Goal: Register for event/course

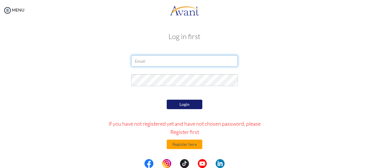
drag, startPoint x: 0, startPoint y: 0, endPoint x: 148, endPoint y: 57, distance: 158.2
click at [148, 57] on input "email" at bounding box center [184, 61] width 107 height 12
type input "j"
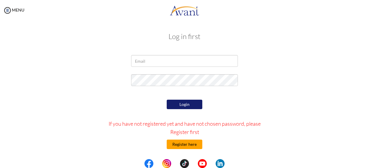
click at [190, 145] on button "Register here" at bounding box center [184, 144] width 36 height 9
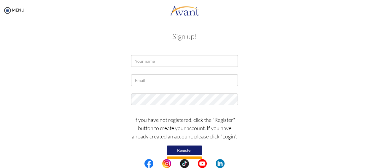
click at [285, 107] on div at bounding box center [184, 101] width 347 height 15
click at [187, 153] on button "Register" at bounding box center [184, 150] width 36 height 9
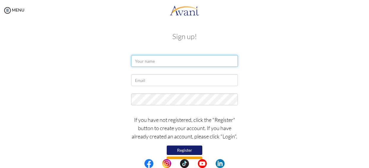
click at [140, 62] on input "text" at bounding box center [184, 61] width 107 height 12
type input "Lawrence Kofi Blewusi"
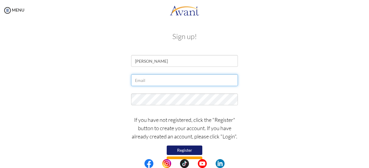
click at [143, 76] on input "text" at bounding box center [184, 80] width 107 height 12
type input "[EMAIL_ADDRESS][DOMAIN_NAME]"
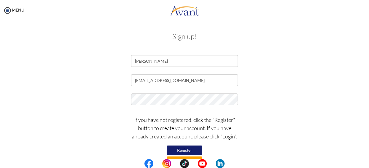
click at [184, 149] on button "Register" at bounding box center [184, 150] width 36 height 9
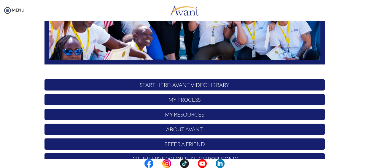
scroll to position [147, 0]
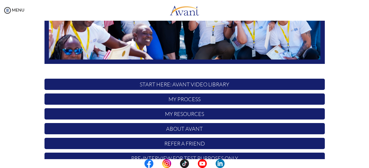
click at [180, 85] on p "START HERE: Avant Video Library" at bounding box center [184, 84] width 280 height 11
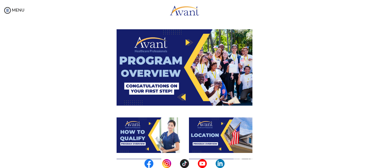
scroll to position [20, 0]
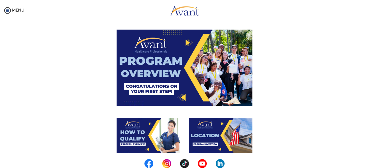
click at [161, 73] on img at bounding box center [184, 68] width 136 height 76
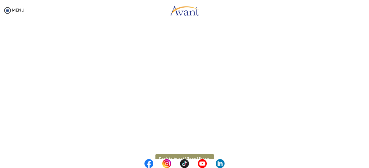
scroll to position [123, 0]
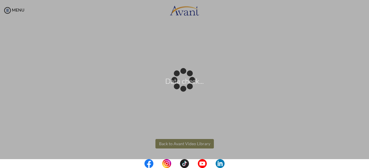
click at [179, 145] on body "Data check... Maintenance break. Please come back in 2 hours. MENU My Status Wh…" at bounding box center [184, 84] width 369 height 168
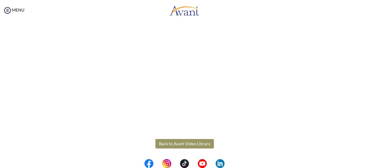
click at [178, 142] on button "Back to Avant Video Library" at bounding box center [184, 143] width 58 height 9
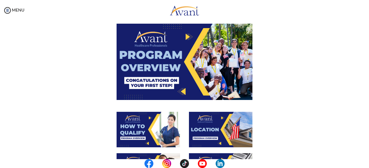
scroll to position [33, 0]
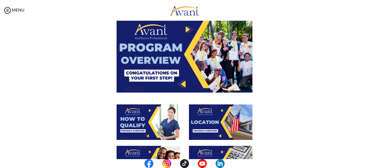
click at [144, 116] on img at bounding box center [147, 123] width 63 height 36
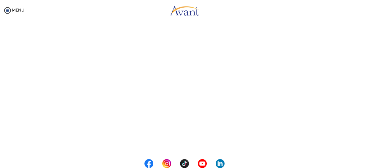
scroll to position [123, 0]
click at [180, 142] on body "Maintenance break. Please come back in 2 hours. MENU My Status What is the next…" at bounding box center [184, 84] width 369 height 168
click at [180, 142] on button "Back to Avant Video Library" at bounding box center [184, 143] width 58 height 9
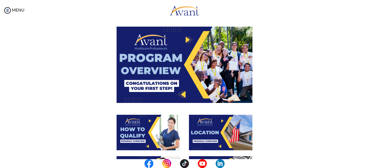
scroll to position [22, 0]
